Goal: Navigation & Orientation: Find specific page/section

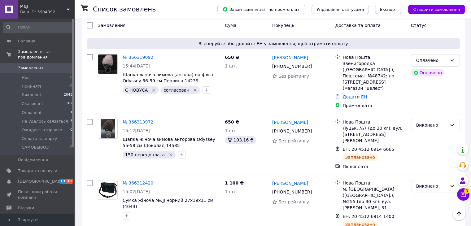
scroll to position [93, 0]
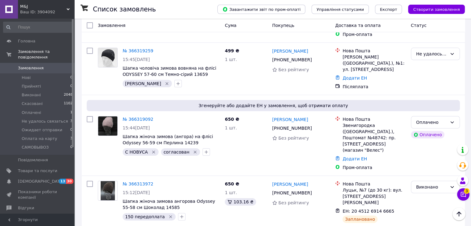
click at [44, 12] on div "Ваш ID: 3904092" at bounding box center [47, 12] width 54 height 6
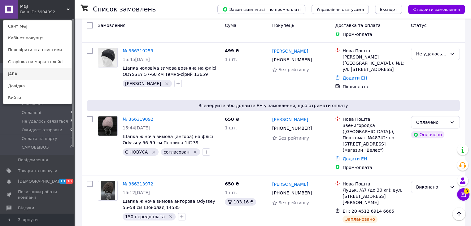
click at [33, 76] on link "JARA" at bounding box center [37, 74] width 68 height 12
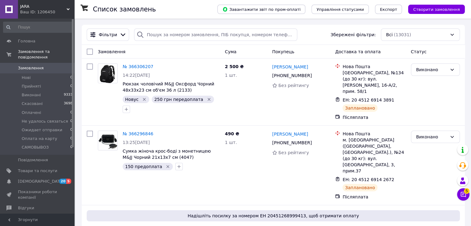
click at [33, 14] on div "Ваш ID: 1206450" at bounding box center [47, 12] width 54 height 6
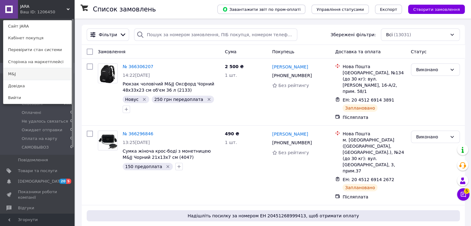
click at [31, 71] on link "M&J" at bounding box center [37, 74] width 68 height 12
